Goal: Check status

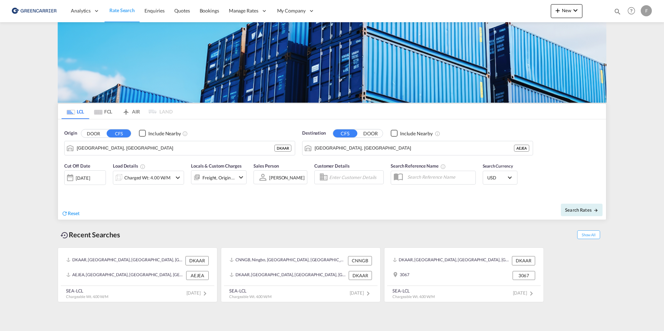
click at [41, 97] on md-content "Analytics Reports Dashboard Rate Search Enquiries Quotes Bookings" at bounding box center [332, 165] width 664 height 331
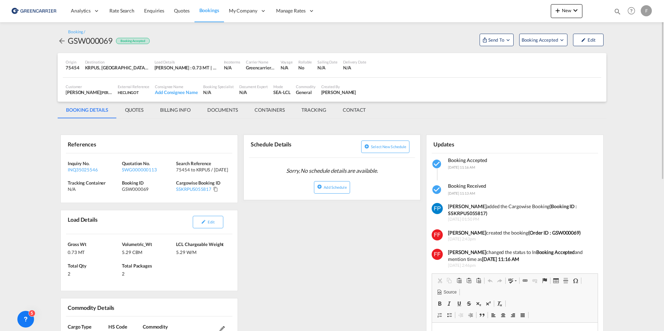
click at [61, 41] on md-icon "icon-arrow-left" at bounding box center [62, 41] width 8 height 8
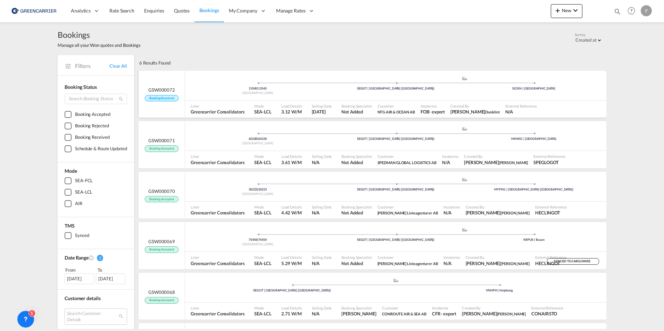
click at [216, 99] on div "13545 | 13545 Sweden .a{fill:#aaa8ad;} .a{fill:#aaa8ad;} SEGOT | [GEOGRAPHIC_DA…" at bounding box center [395, 86] width 421 height 30
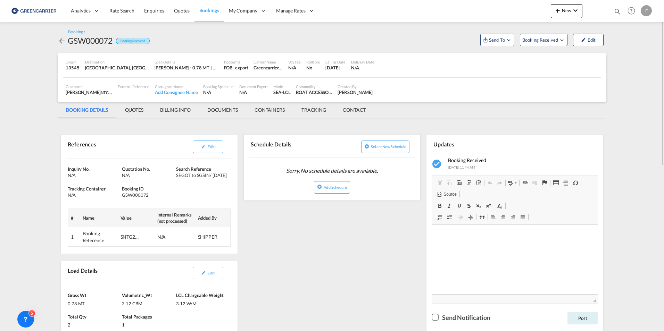
click at [63, 40] on md-icon "icon-arrow-left" at bounding box center [62, 41] width 8 height 8
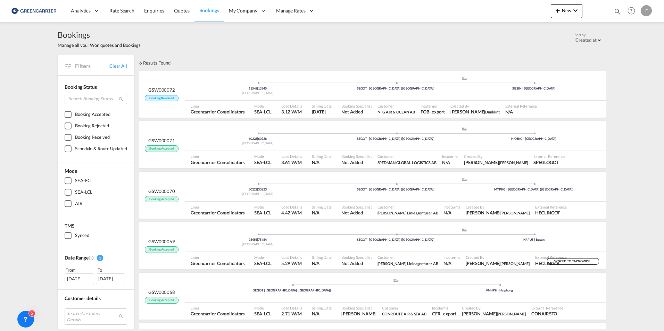
click at [257, 47] on div "Bookings Manage all your Won quotes and Bookings Sort by Created at Created at …" at bounding box center [332, 38] width 549 height 19
click at [298, 60] on div "6 Results Found" at bounding box center [372, 62] width 469 height 15
